Goal: Information Seeking & Learning: Check status

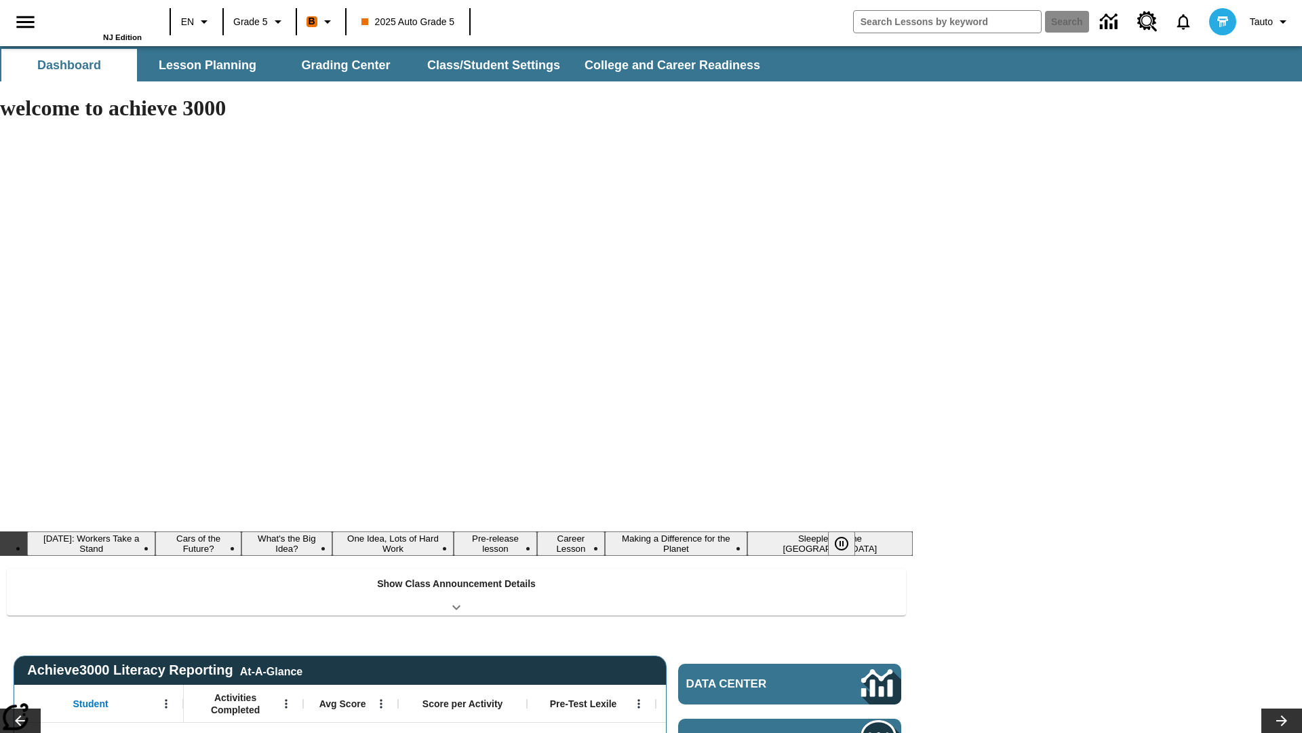
type input "-1"
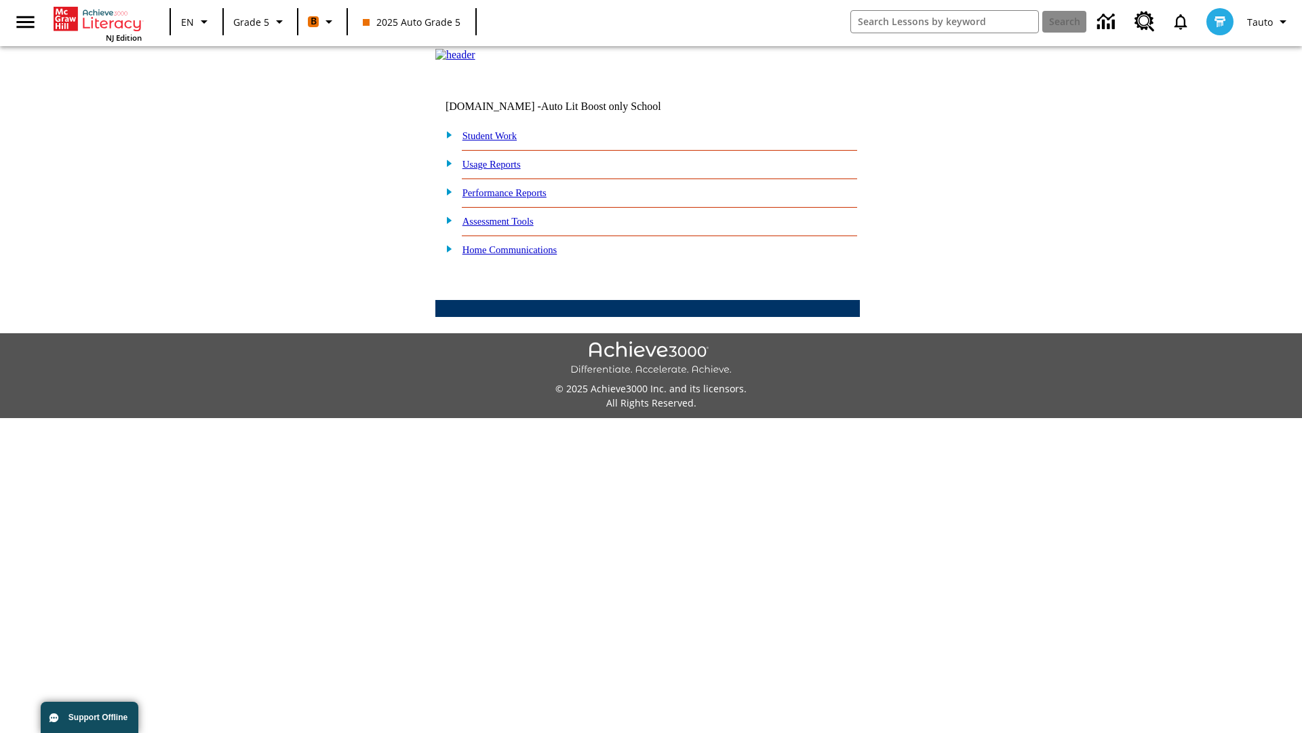
click at [519, 198] on link "Performance Reports" at bounding box center [505, 192] width 84 height 11
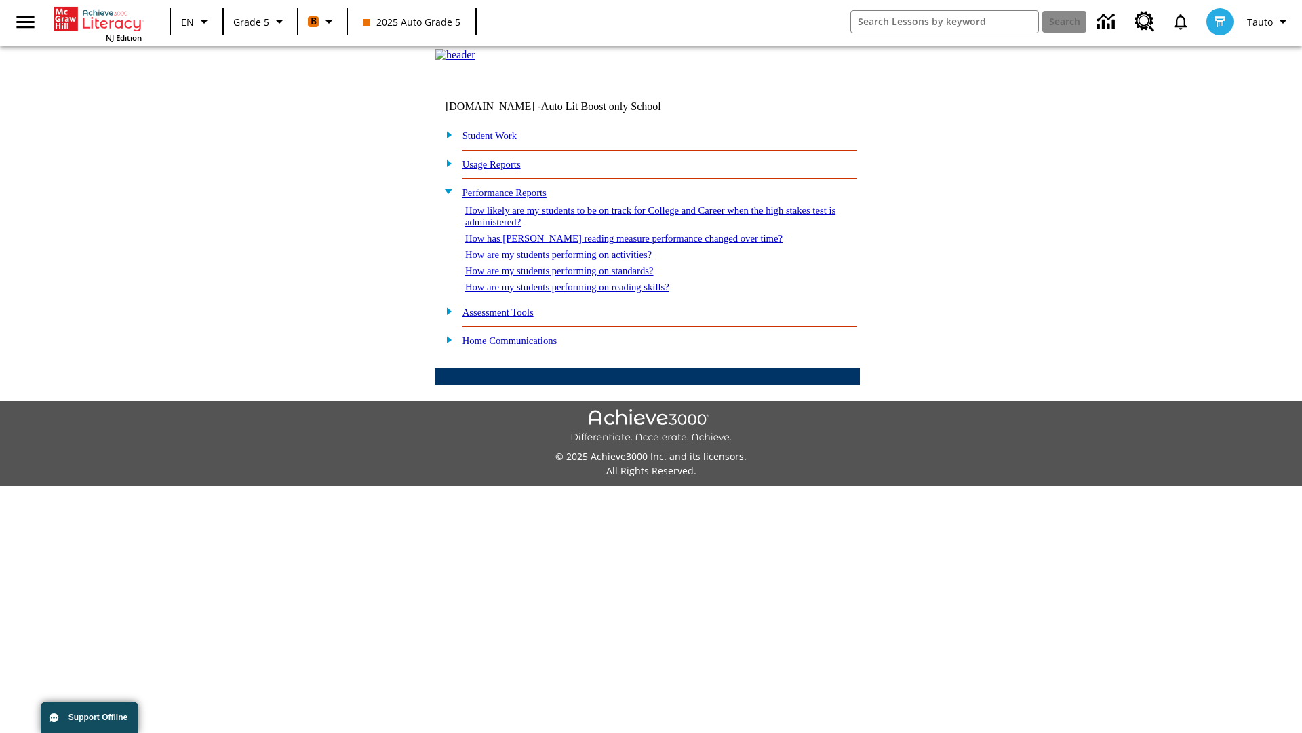
click at [626, 227] on link "How likely are my students to be on track for College and Career when the high …" at bounding box center [650, 216] width 370 height 22
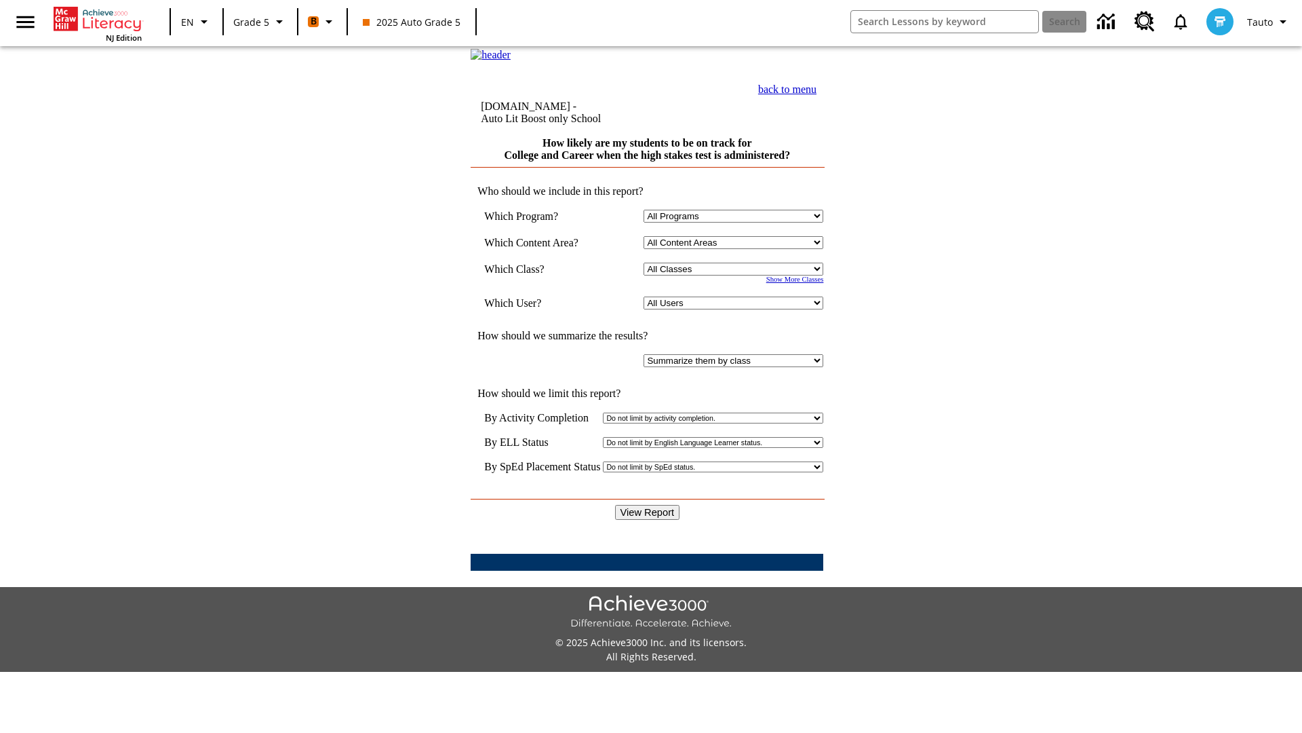
select select "11133131"
click at [737, 309] on select "All Users Cat, Sautoen Cat, Sautoes Cat, Sautoss Donotlogin, Sautoen Twoschools…" at bounding box center [734, 302] width 180 height 13
select select "21437107"
click at [648, 505] on input "View Report" at bounding box center [647, 512] width 65 height 15
